Goal: Navigation & Orientation: Find specific page/section

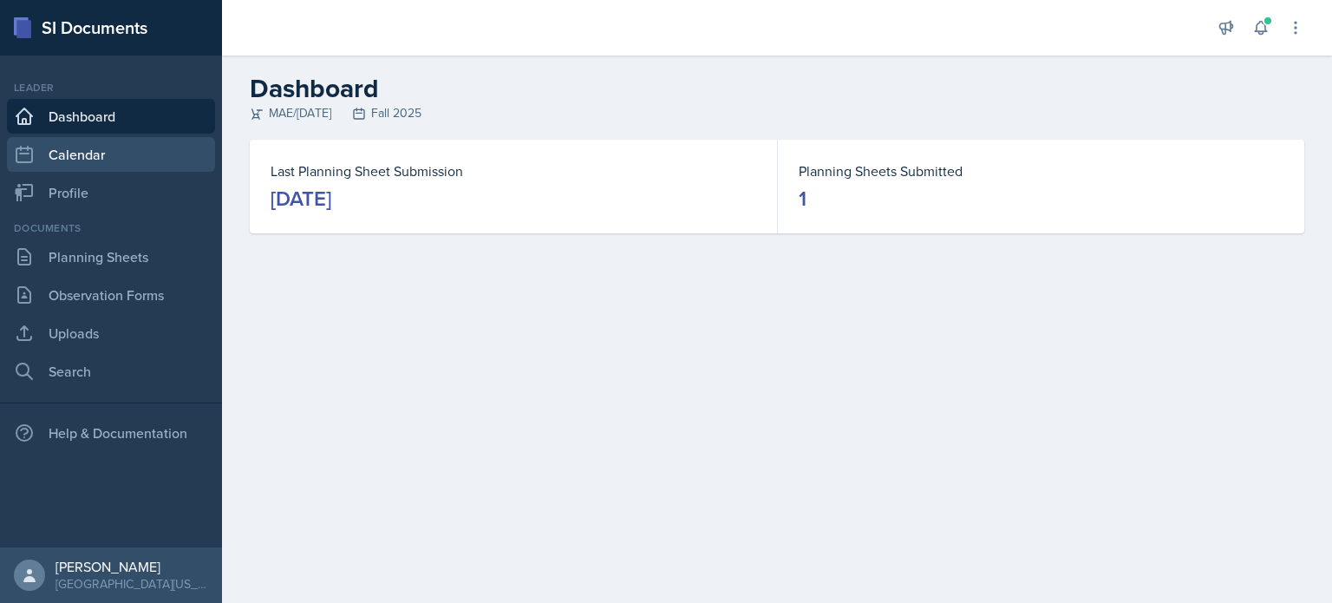
click at [76, 162] on link "Calendar" at bounding box center [111, 154] width 208 height 35
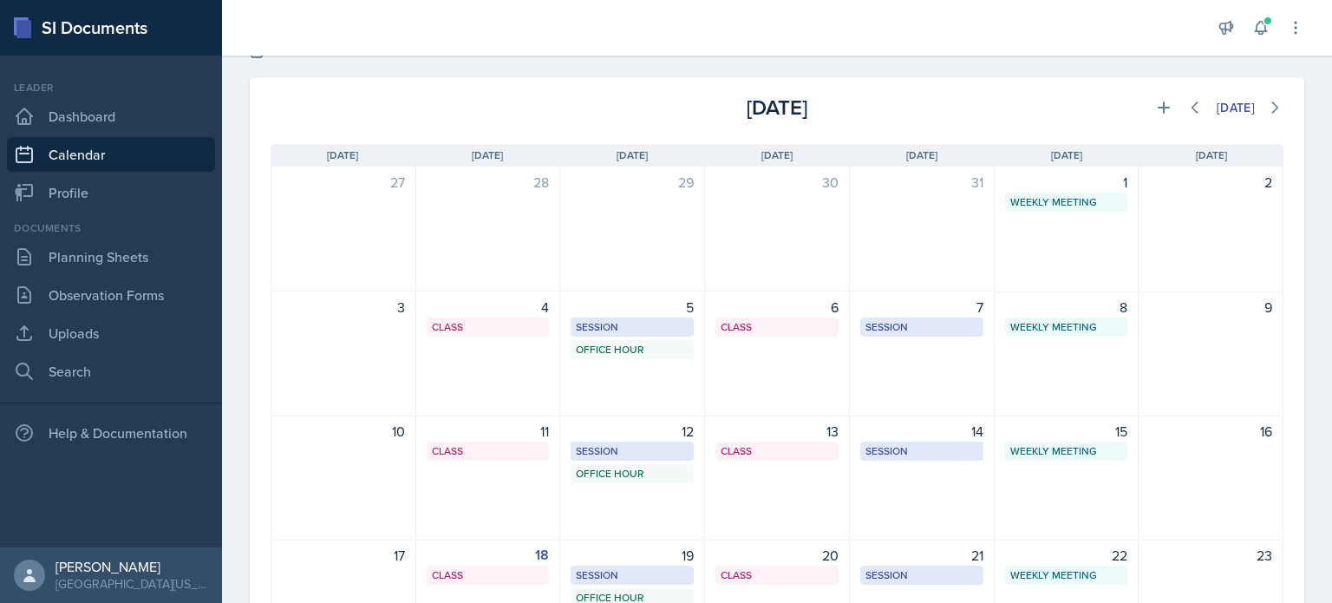
scroll to position [57, 0]
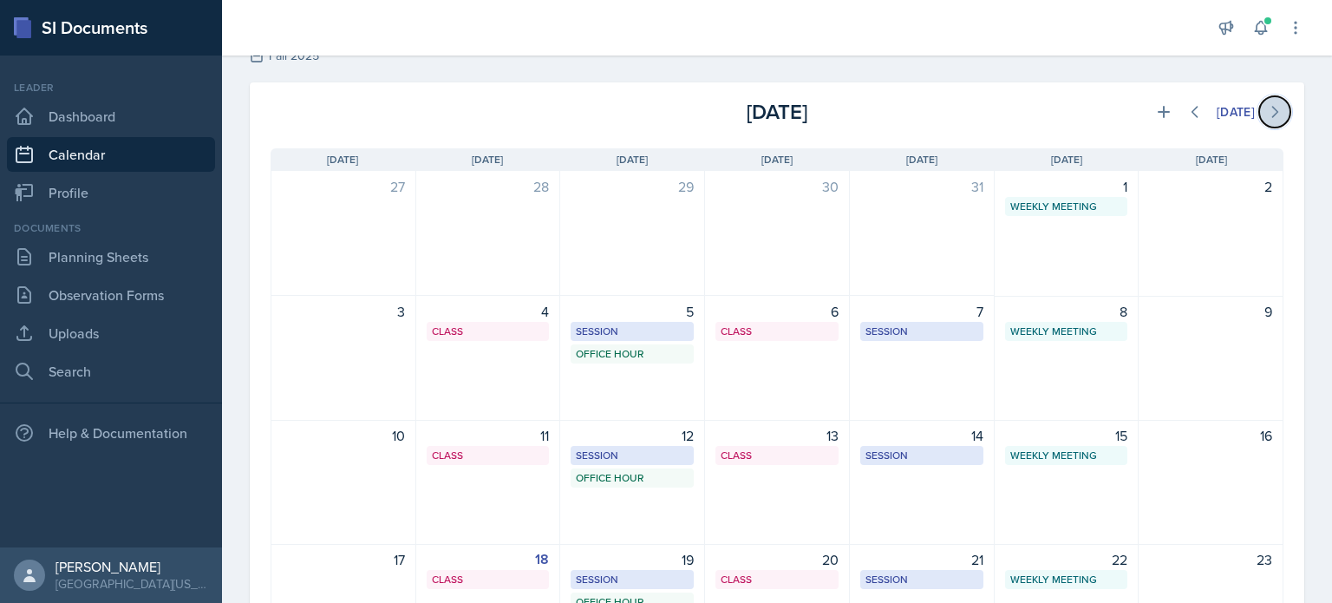
click at [1266, 119] on icon at bounding box center [1274, 111] width 17 height 17
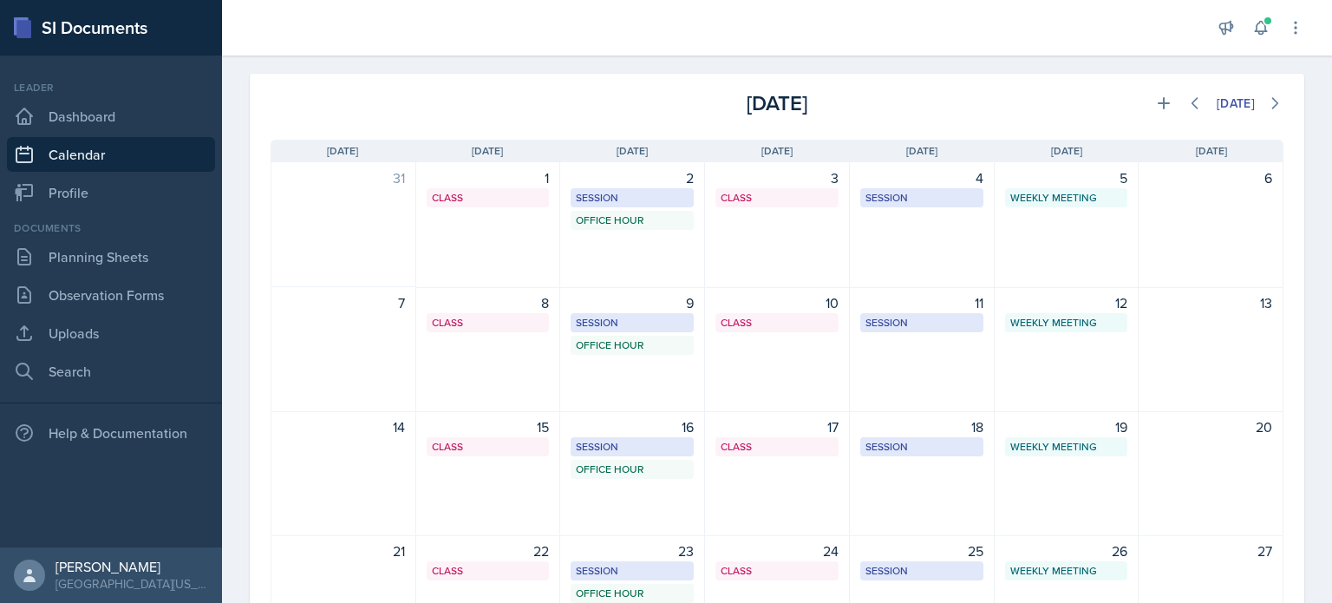
scroll to position [10, 0]
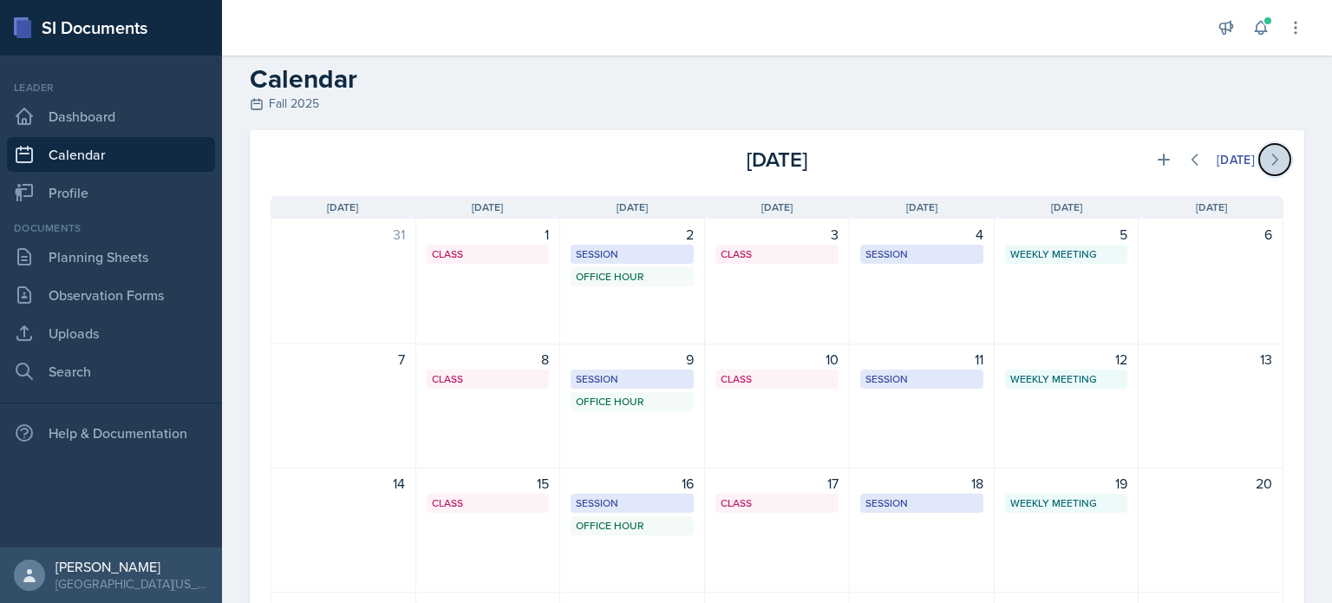
click at [1266, 158] on icon at bounding box center [1274, 159] width 17 height 17
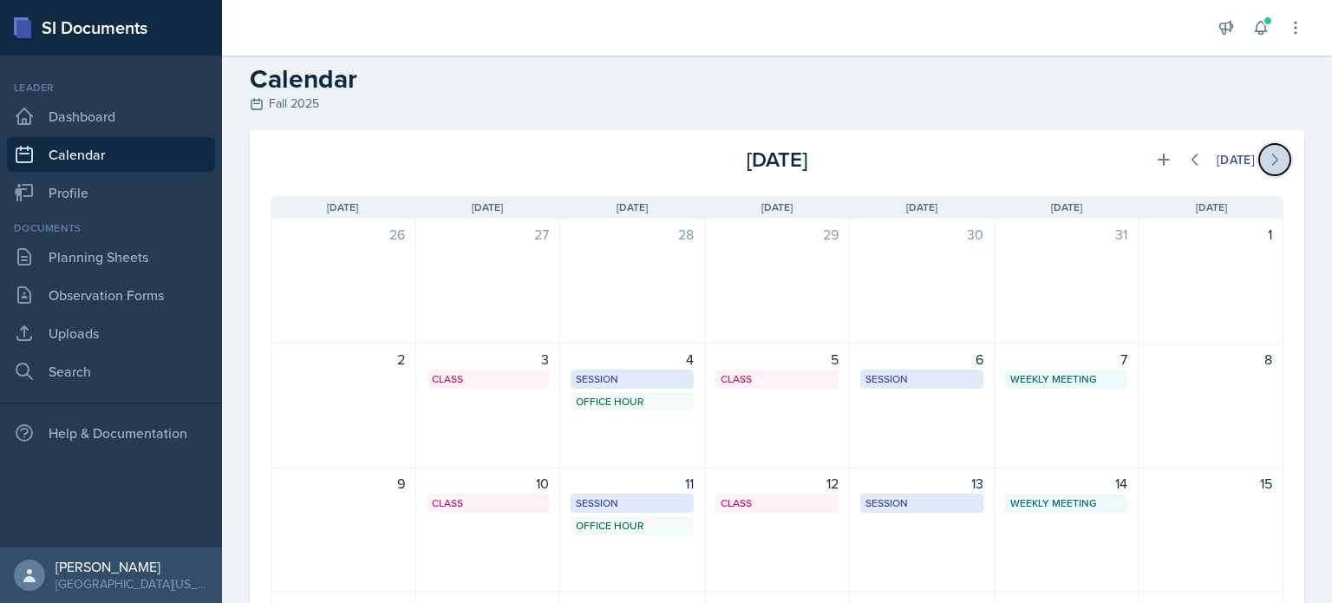
click at [1266, 158] on icon at bounding box center [1274, 159] width 17 height 17
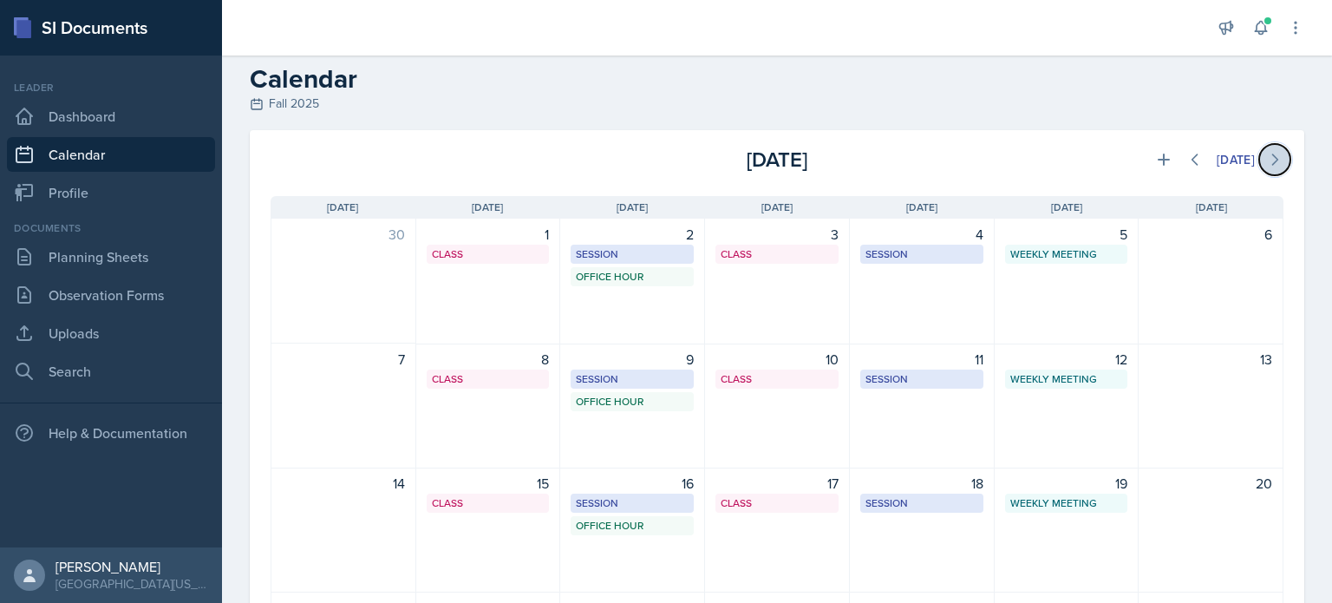
click at [1266, 158] on icon at bounding box center [1274, 159] width 17 height 17
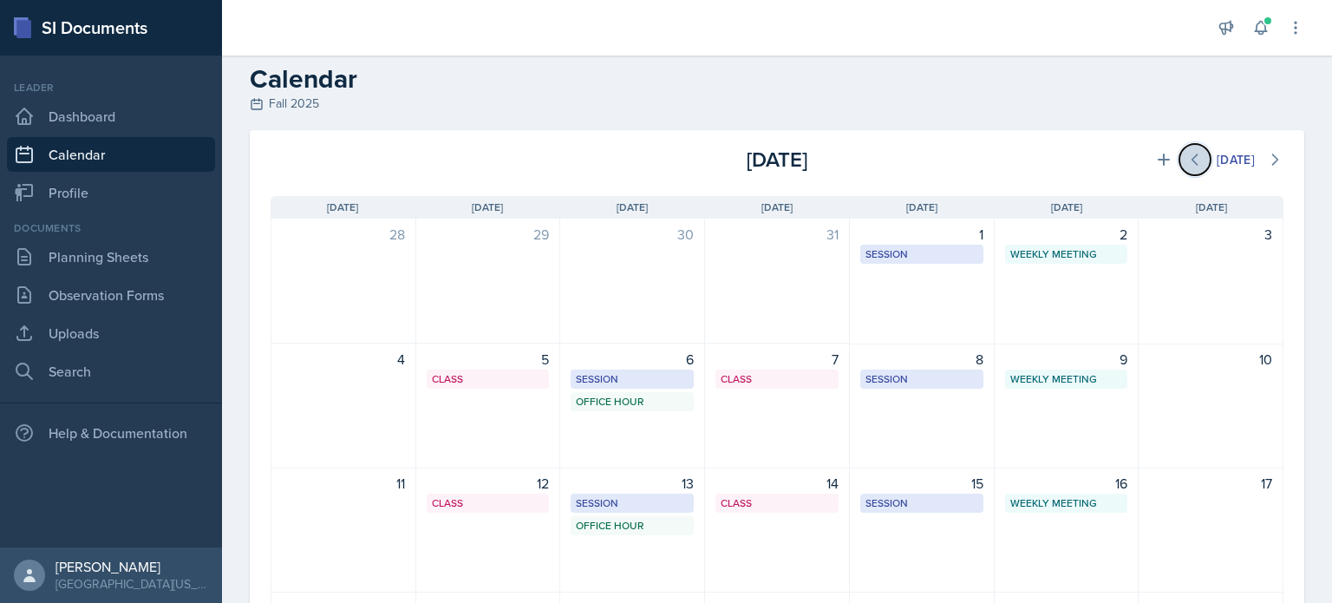
click at [1190, 163] on button at bounding box center [1194, 159] width 31 height 31
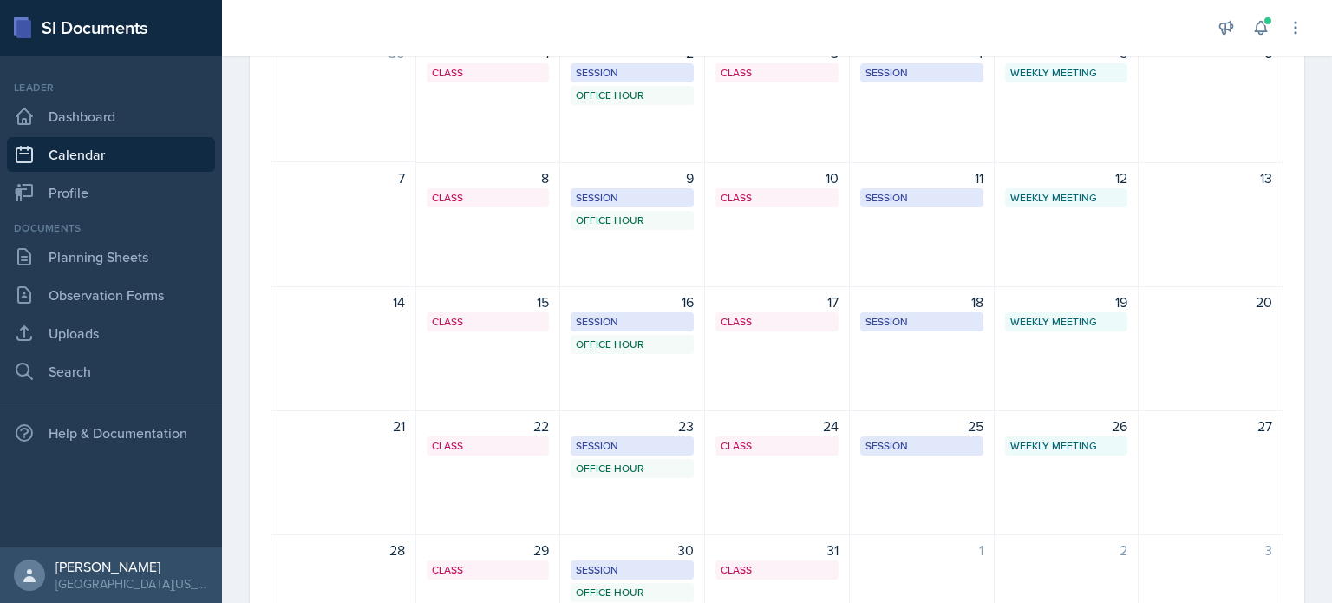
scroll to position [0, 0]
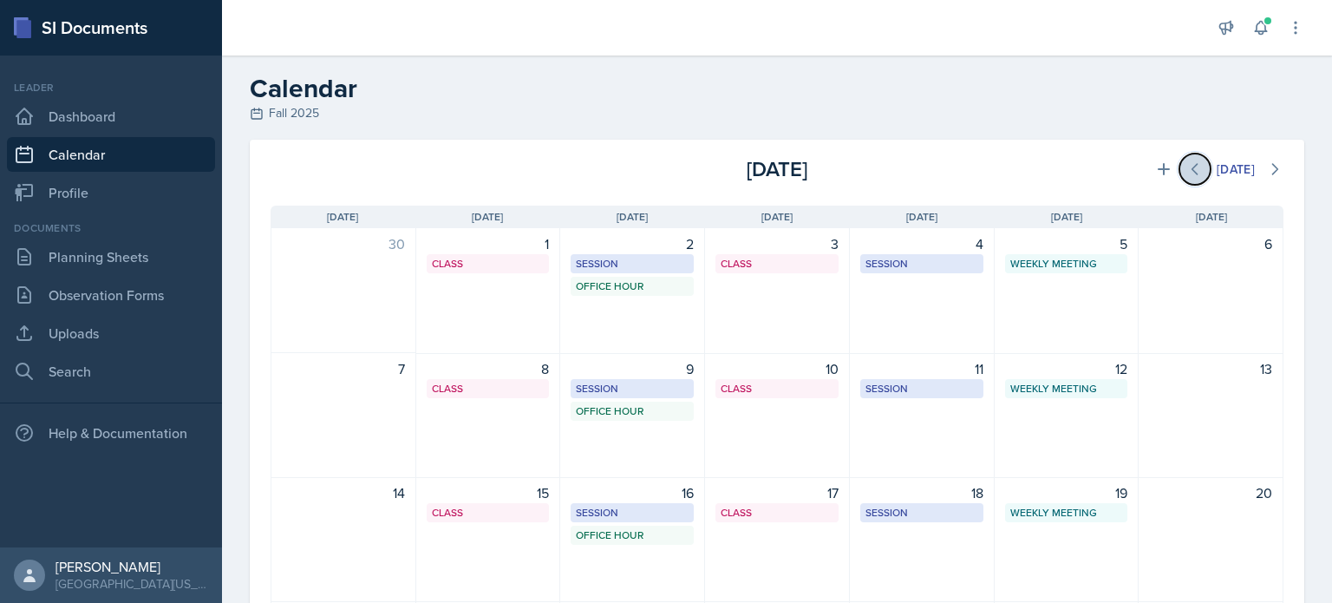
click at [1186, 160] on icon at bounding box center [1194, 168] width 17 height 17
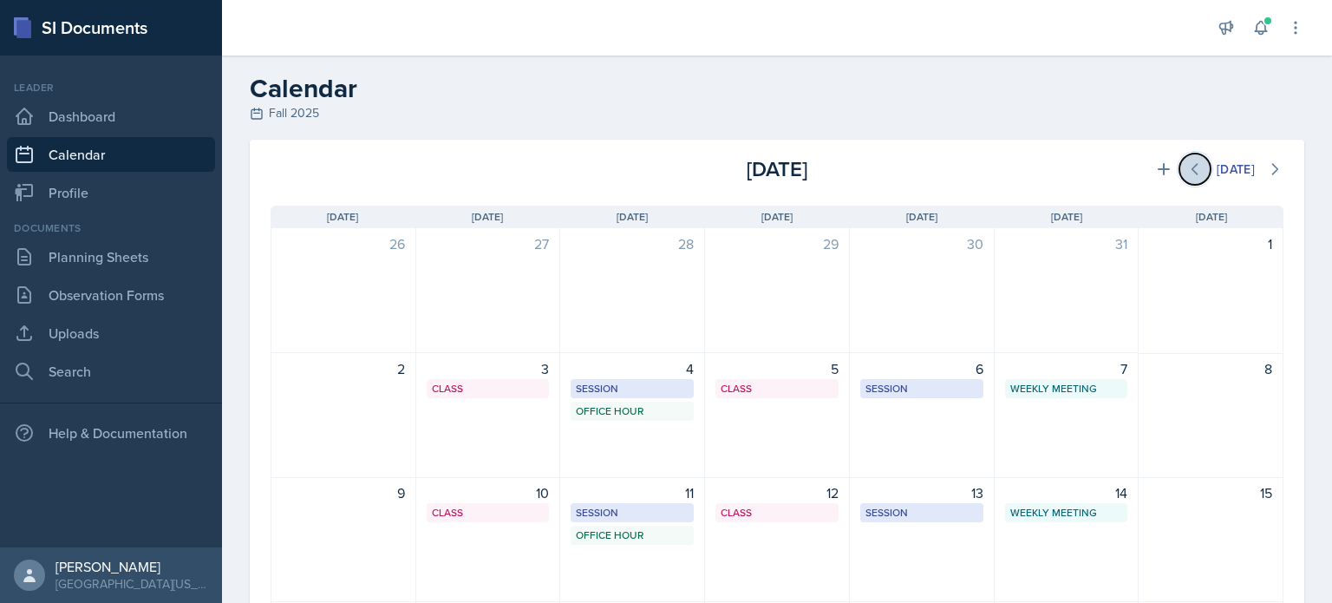
click at [1186, 160] on icon at bounding box center [1194, 168] width 17 height 17
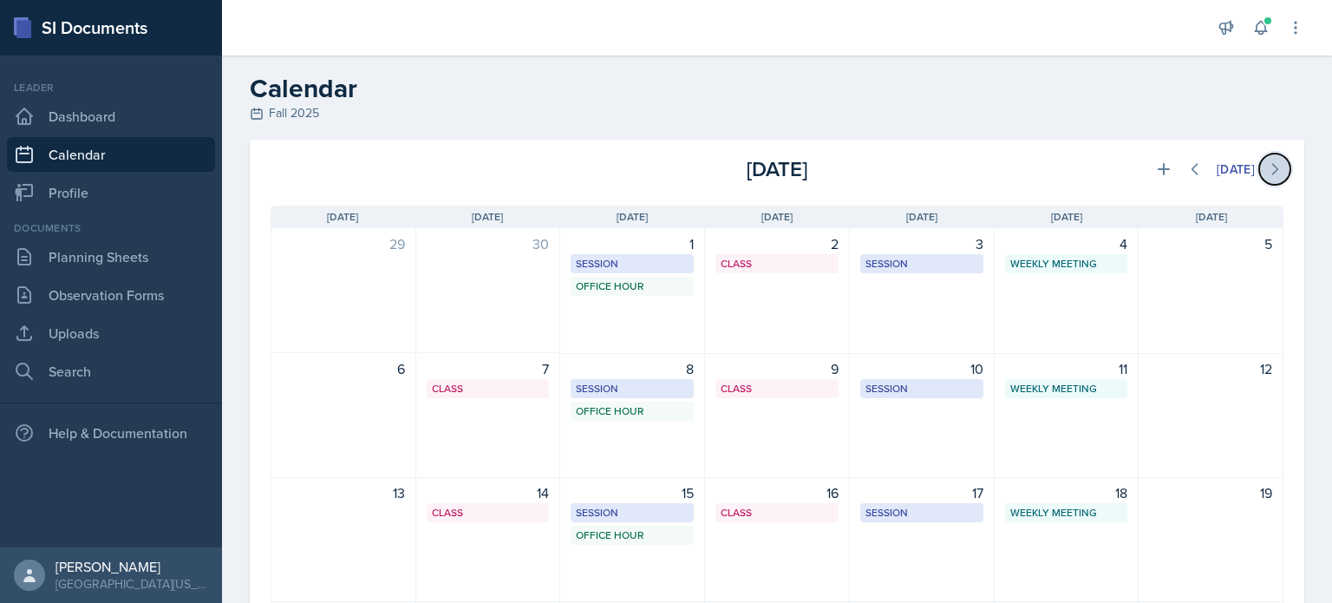
click at [1273, 171] on icon at bounding box center [1275, 169] width 5 height 10
